Goal: Task Accomplishment & Management: Use online tool/utility

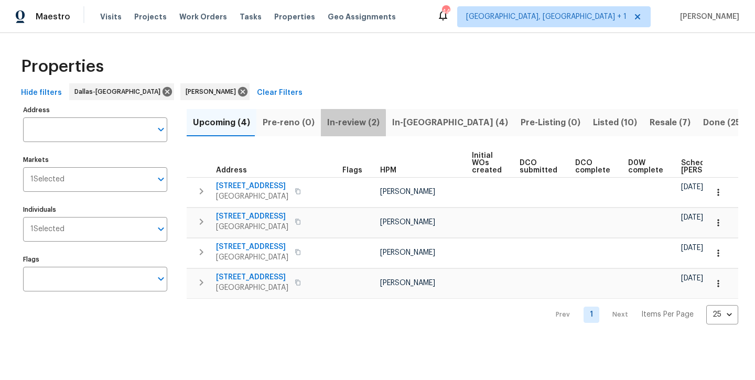
click at [339, 125] on span "In-review (2)" at bounding box center [353, 122] width 52 height 15
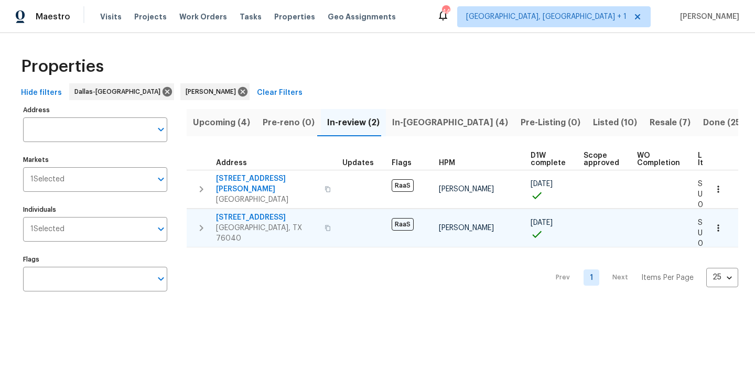
click at [246, 218] on span "1612 Tyler Ave" at bounding box center [267, 217] width 102 height 10
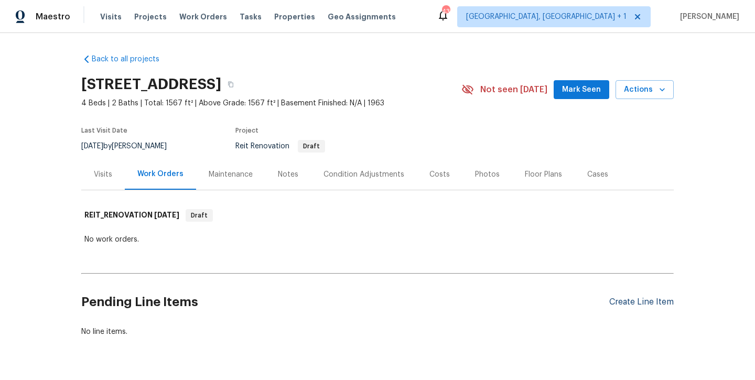
click at [637, 297] on div "Create Line Item" at bounding box center [642, 302] width 65 height 10
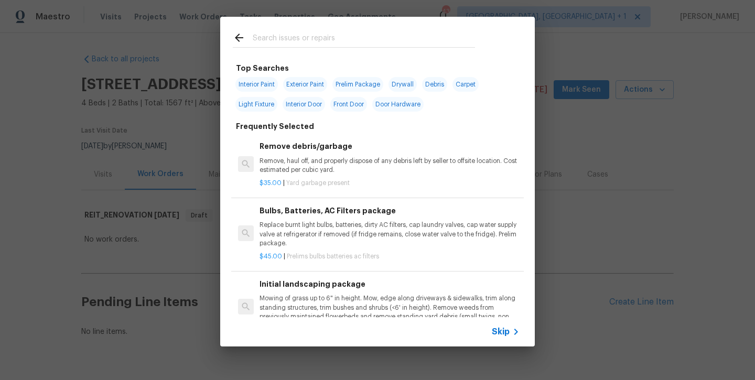
click at [287, 37] on input "text" at bounding box center [364, 39] width 222 height 16
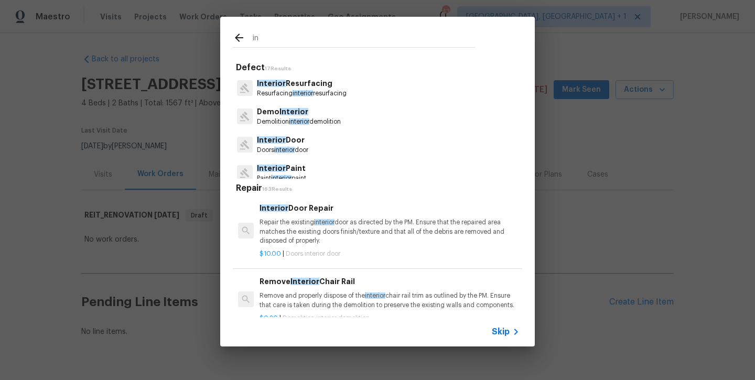
type input "i"
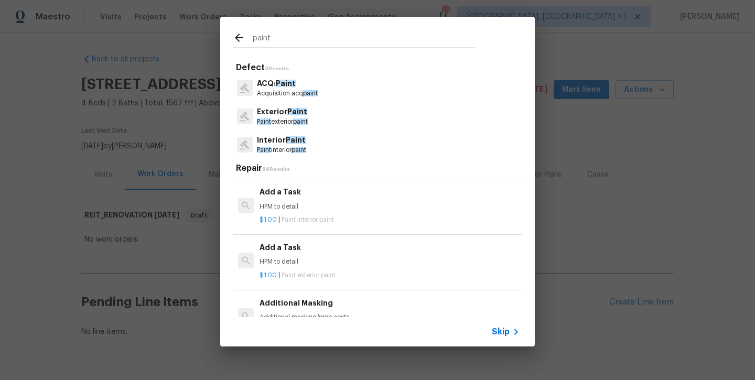
scroll to position [954, 0]
type input "paint"
click at [284, 194] on div "Add a Task HPM to detail" at bounding box center [390, 199] width 260 height 25
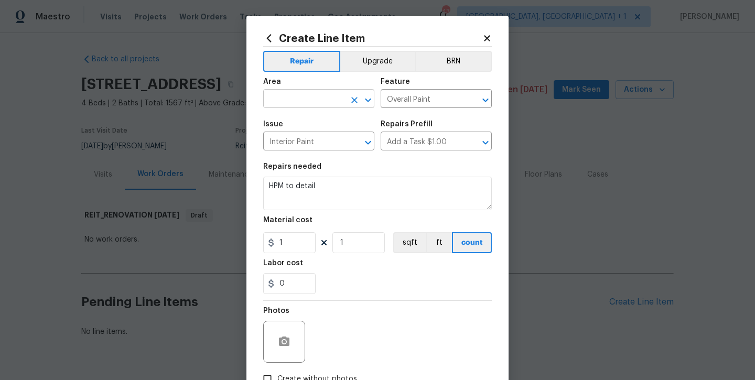
click at [285, 104] on input "text" at bounding box center [304, 100] width 82 height 16
click at [281, 137] on li "Interior Overall" at bounding box center [318, 140] width 111 height 17
type input "Interior Overall"
click at [314, 312] on div "Photos" at bounding box center [377, 335] width 229 height 68
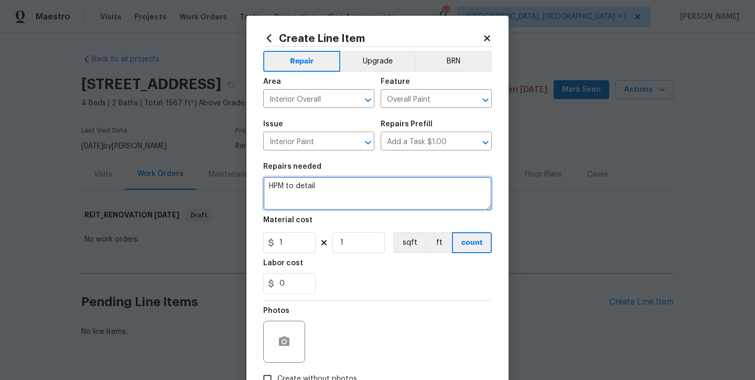
click at [359, 197] on textarea "HPM to detail" at bounding box center [377, 194] width 229 height 34
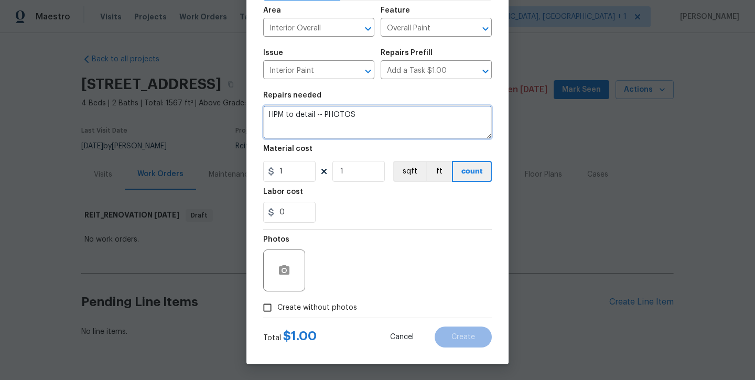
scroll to position [71, 0]
type textarea "HPM to detail -- PHOTOS"
click at [315, 312] on span "Create without photos" at bounding box center [318, 308] width 80 height 11
click at [278, 312] on input "Create without photos" at bounding box center [268, 308] width 20 height 20
checkbox input "true"
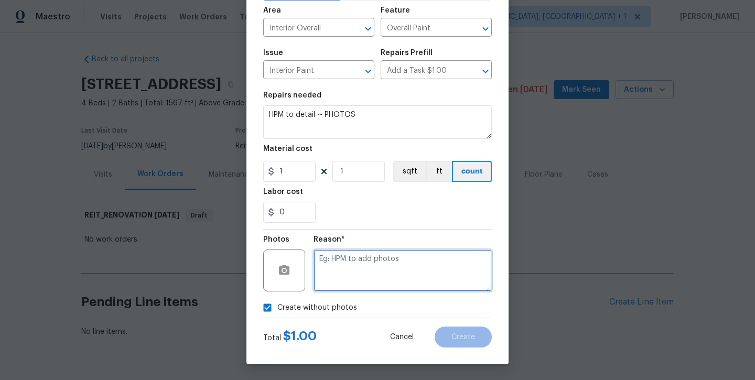
click at [357, 278] on textarea at bounding box center [403, 271] width 178 height 42
type textarea "will add later"
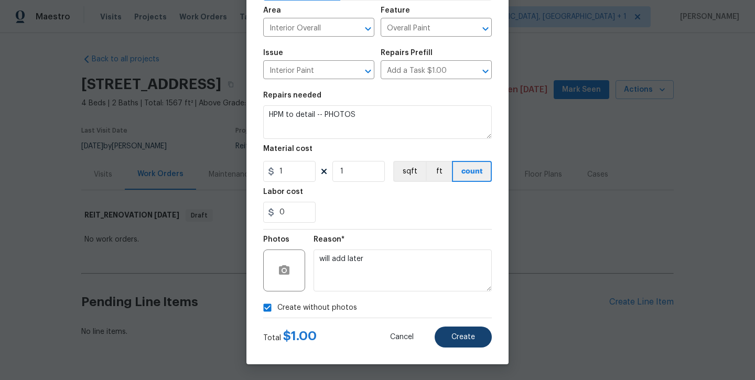
click at [460, 340] on span "Create" at bounding box center [464, 338] width 24 height 8
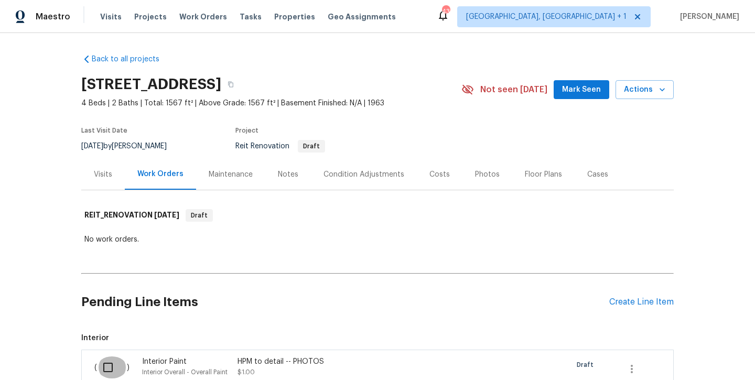
click at [112, 365] on input "checkbox" at bounding box center [112, 368] width 30 height 22
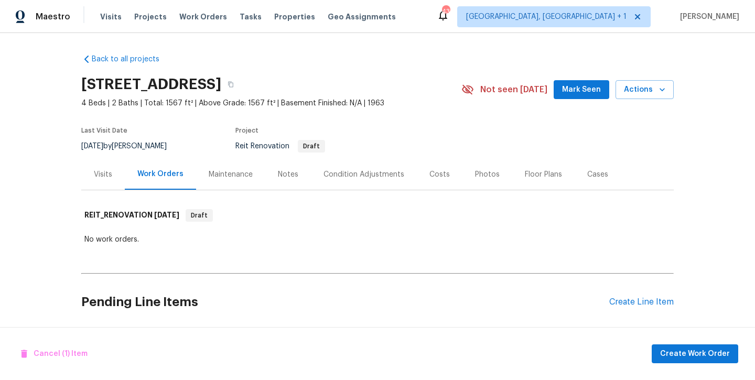
click at [520, 305] on h2 "Pending Line Items" at bounding box center [345, 302] width 528 height 49
click at [732, 316] on div "Back to all projects [STREET_ADDRESS] 4 Beds | 2 Baths | Total: 1567 ft² | Abov…" at bounding box center [377, 206] width 755 height 347
click at [708, 356] on span "Create Work Order" at bounding box center [696, 354] width 70 height 13
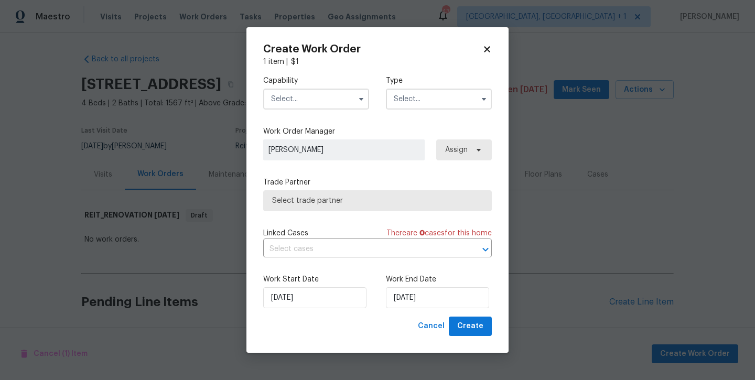
click at [316, 98] on input "text" at bounding box center [316, 99] width 106 height 21
click at [487, 44] on div "Create Work Order" at bounding box center [377, 49] width 229 height 10
click at [483, 52] on icon at bounding box center [487, 49] width 9 height 9
checkbox input "false"
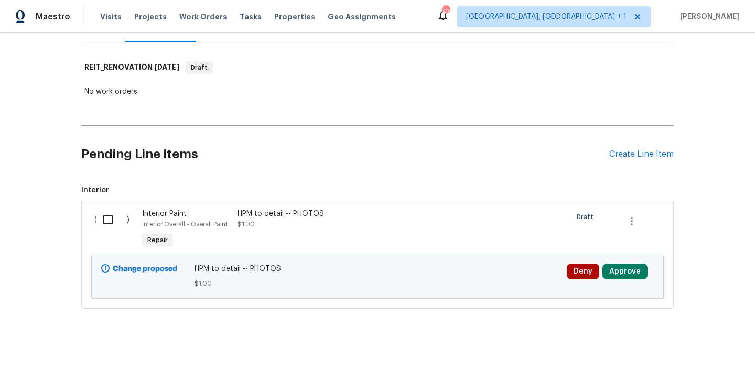
scroll to position [147, 0]
